Goal: Navigation & Orientation: Find specific page/section

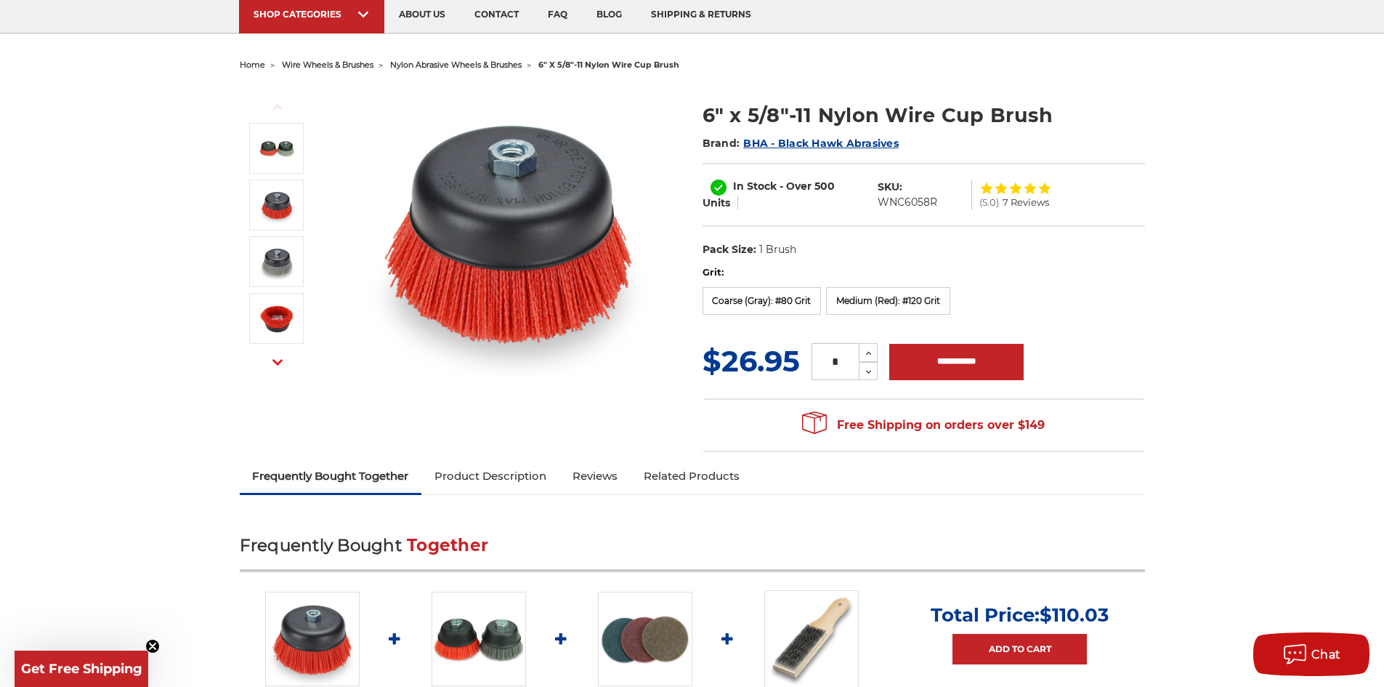
scroll to position [218, 0]
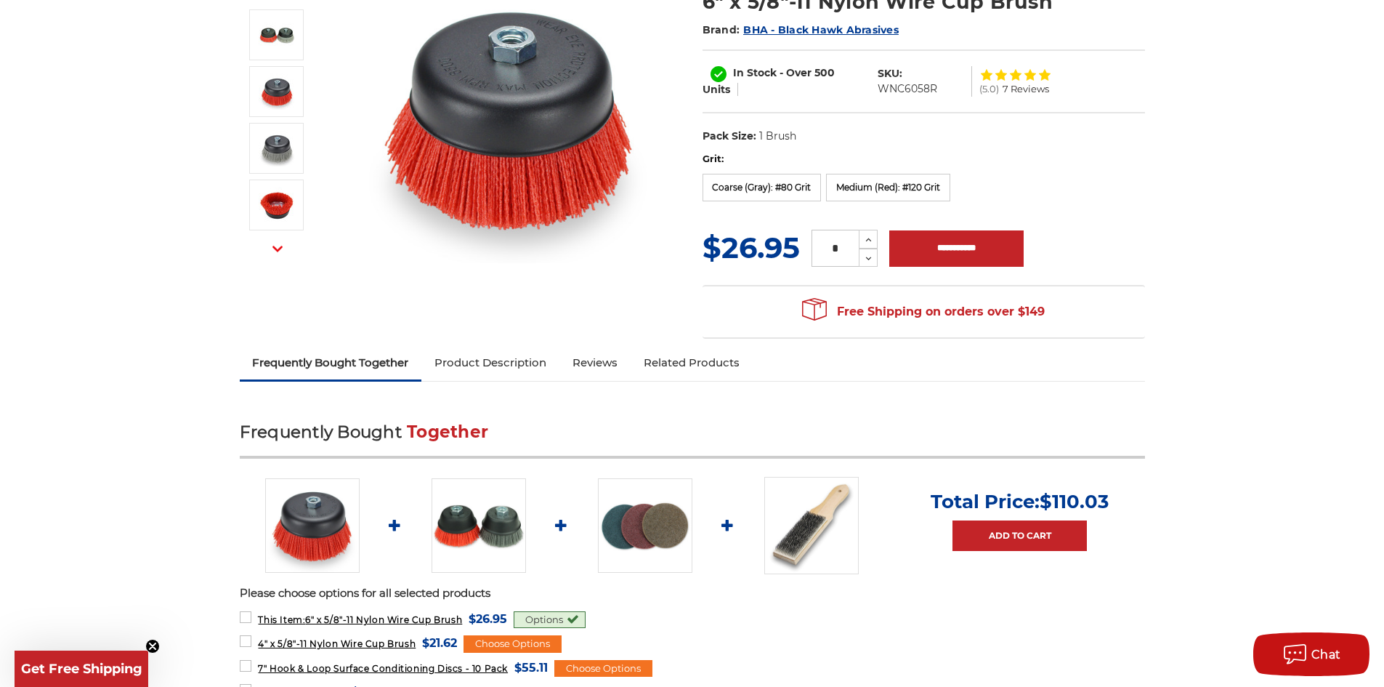
click at [523, 366] on link "Product Description" at bounding box center [491, 363] width 138 height 32
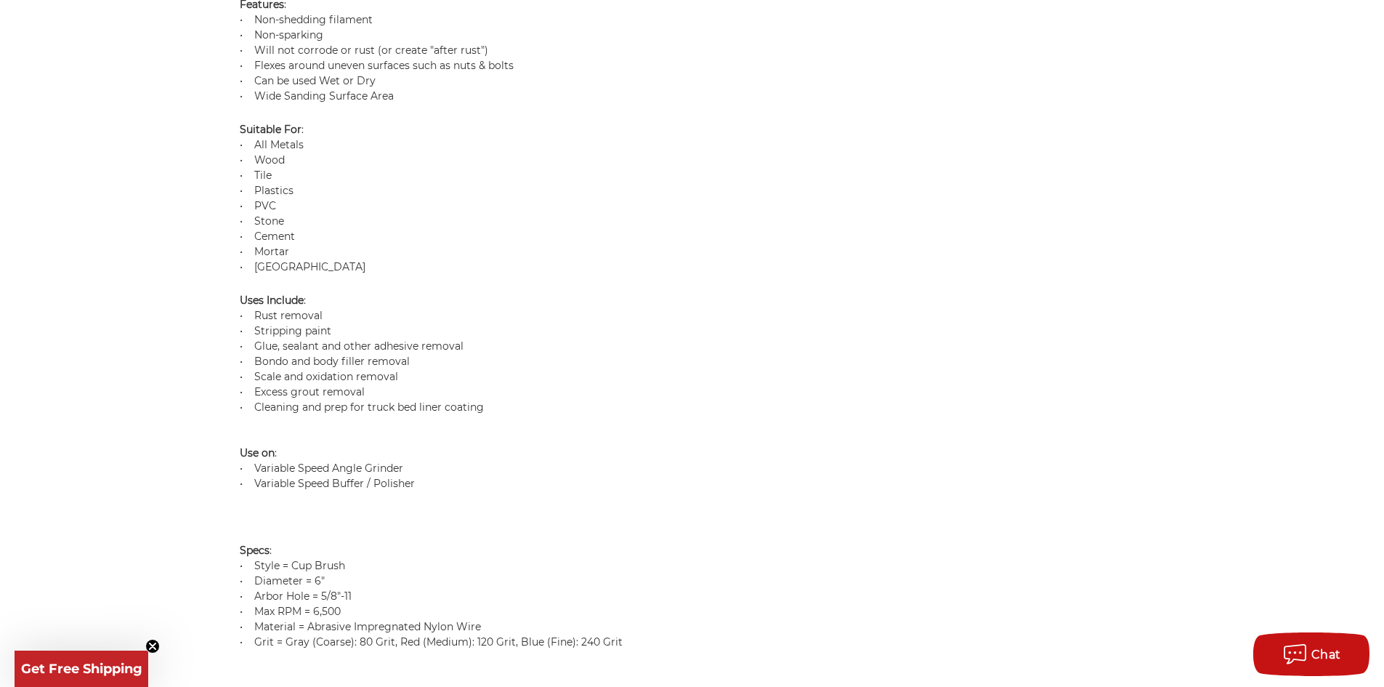
scroll to position [1379, 0]
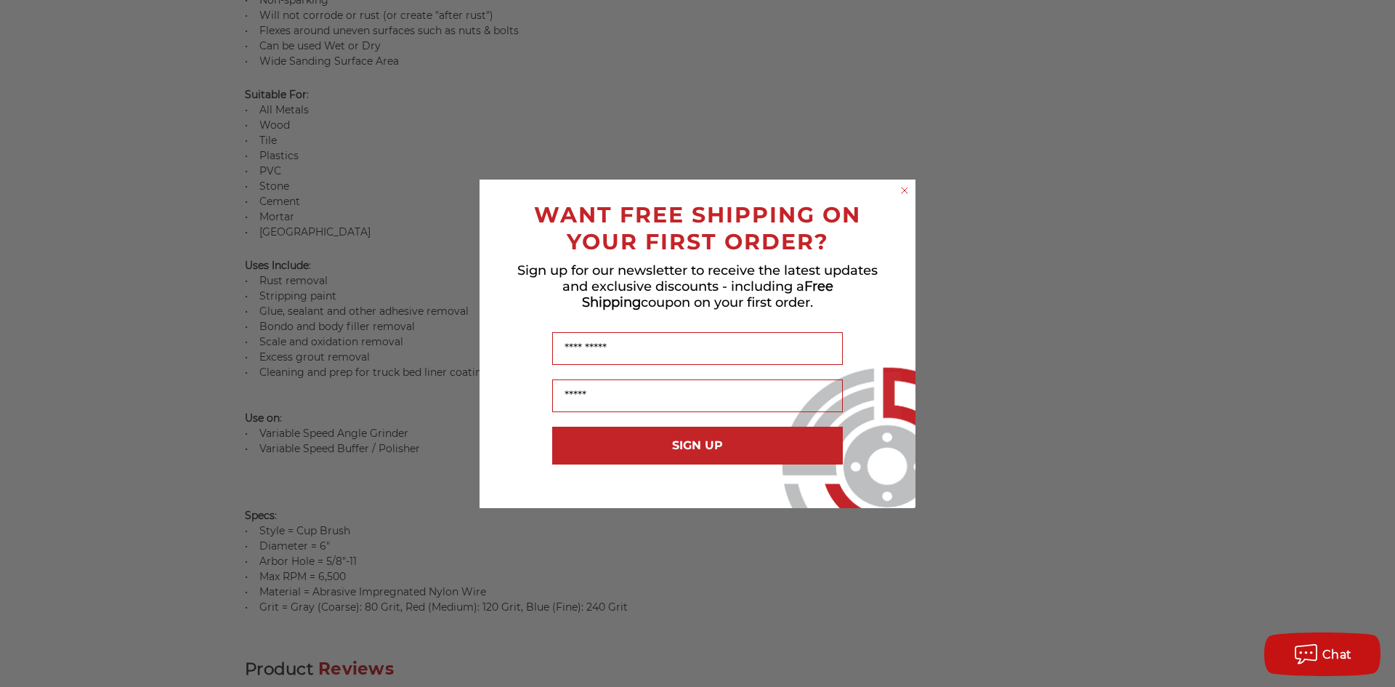
click at [905, 189] on circle "Close dialog" at bounding box center [905, 190] width 14 height 14
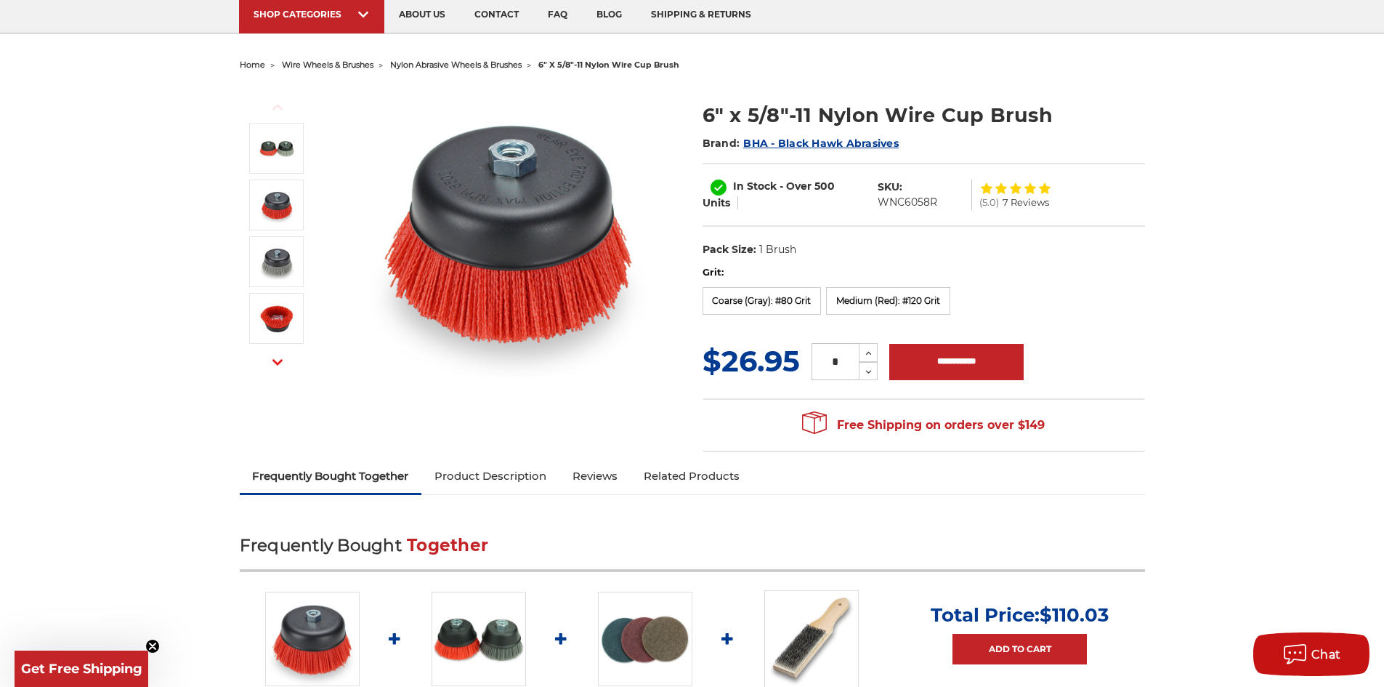
scroll to position [0, 0]
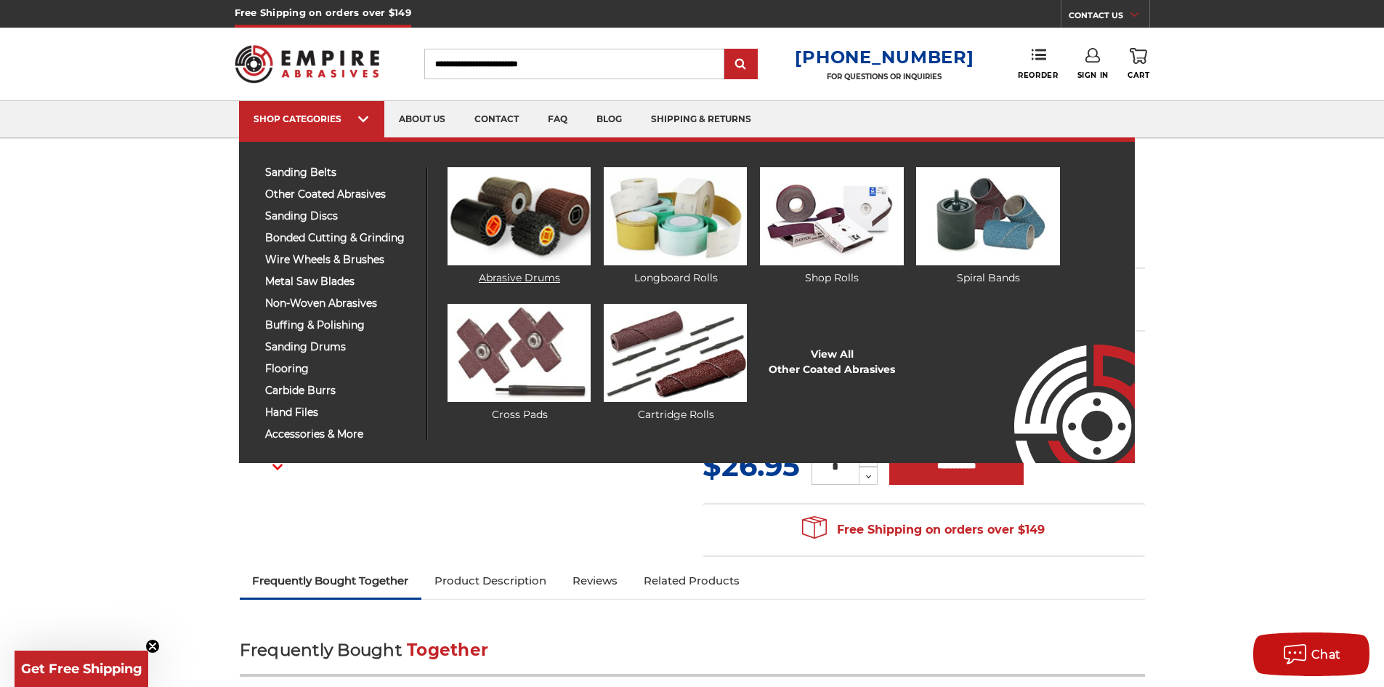
click at [528, 280] on link "Abrasive Drums" at bounding box center [519, 226] width 143 height 118
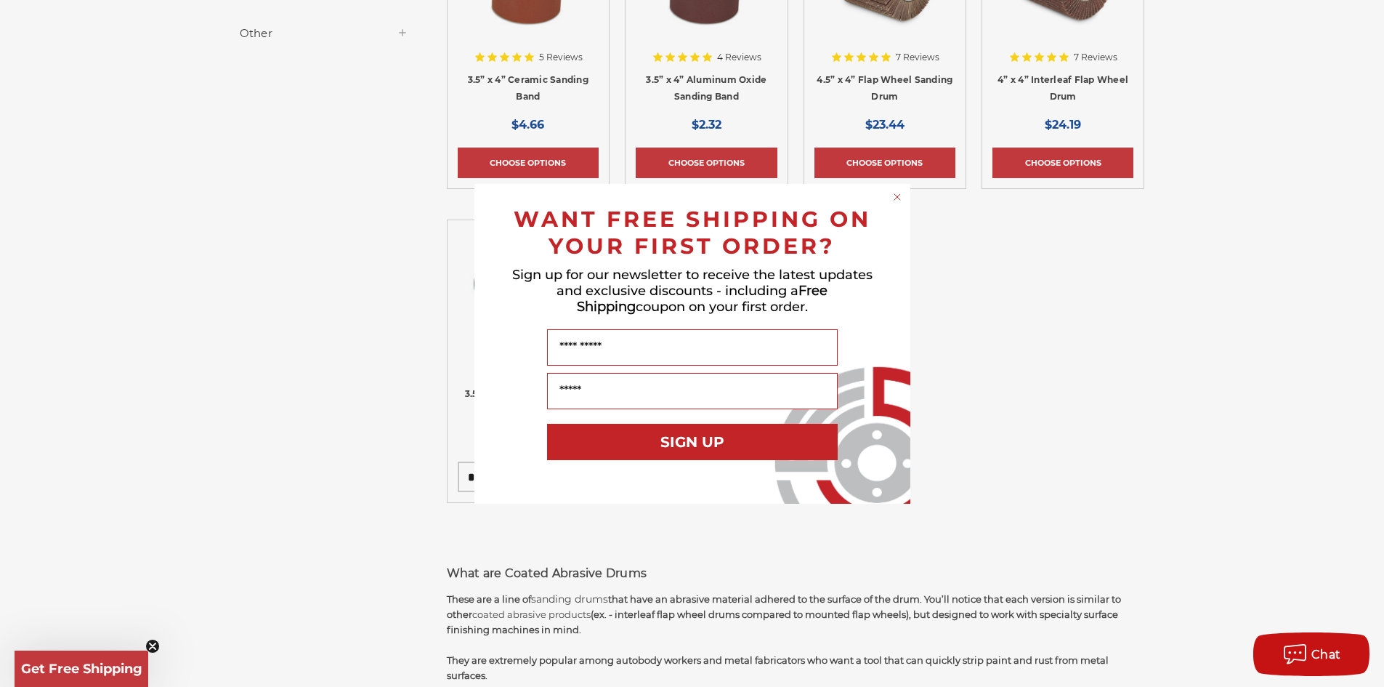
scroll to position [509, 0]
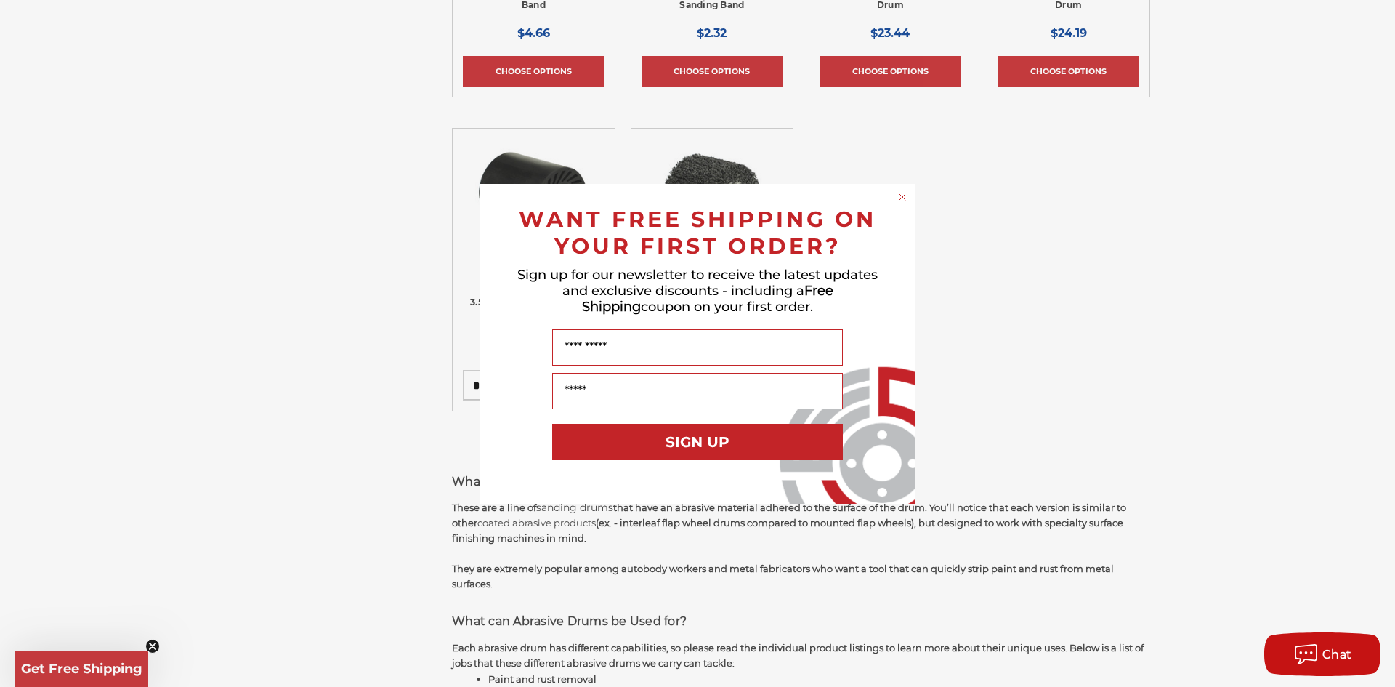
click at [900, 196] on circle "Close dialog" at bounding box center [903, 197] width 14 height 14
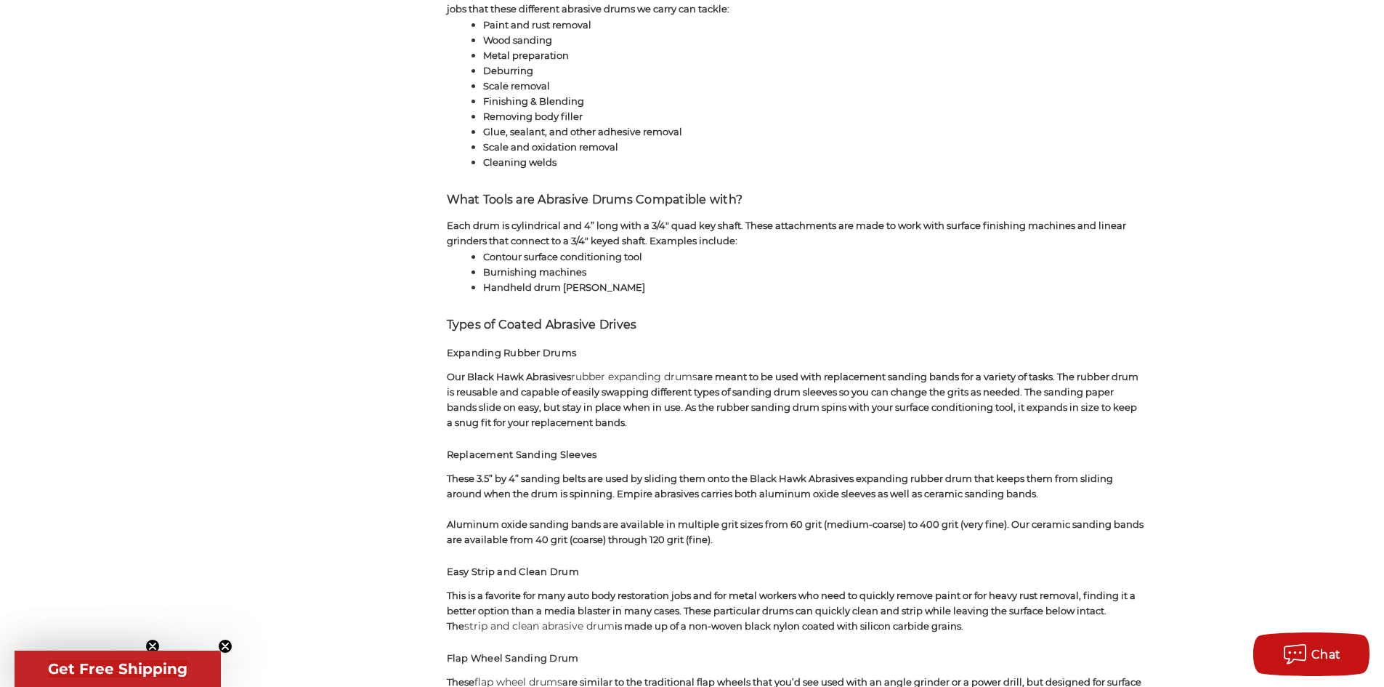
scroll to position [1526, 0]
